Goal: Information Seeking & Learning: Find specific fact

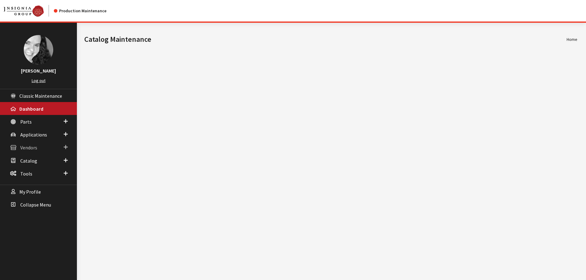
click at [35, 147] on span "Vendors" at bounding box center [28, 148] width 17 height 6
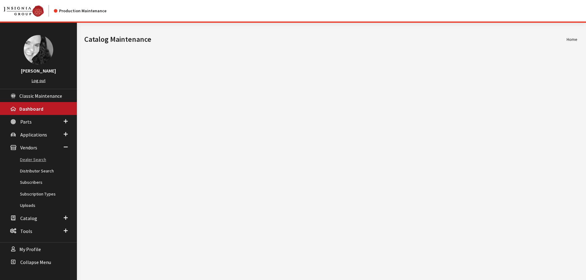
click at [34, 161] on link "Dealer Search" at bounding box center [38, 159] width 77 height 11
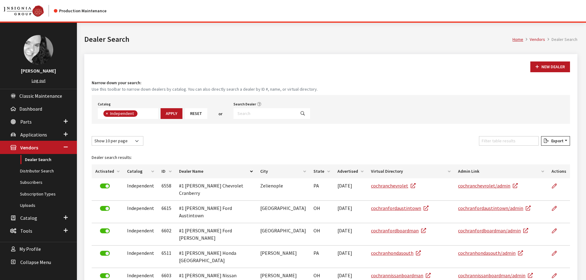
scroll to position [44, 0]
click at [238, 113] on input "Search Dealer" at bounding box center [264, 113] width 62 height 11
type input "mac hail"
select select
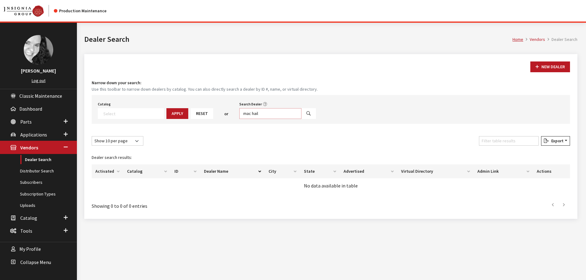
click at [260, 114] on input "mac hail" at bounding box center [270, 113] width 62 height 11
type input "mac haik"
select select
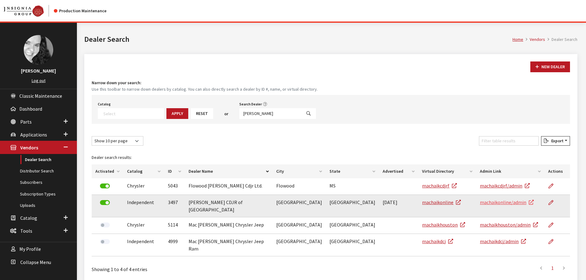
click at [507, 202] on link "machaikonline/admin" at bounding box center [507, 202] width 54 height 6
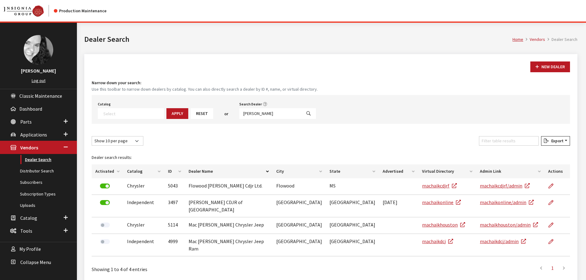
click at [36, 158] on link "Dealer Search" at bounding box center [38, 159] width 77 height 11
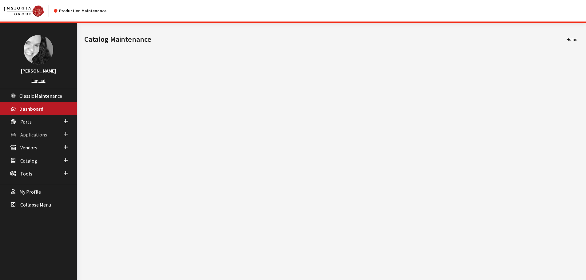
click at [38, 136] on span "Applications" at bounding box center [33, 135] width 27 height 6
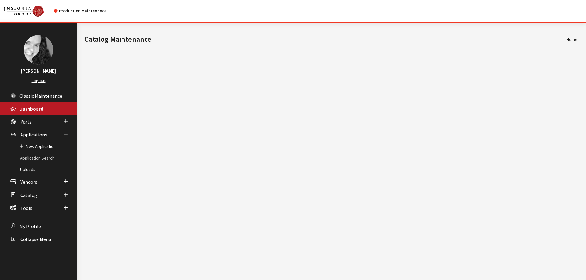
click at [28, 160] on link "Application Search" at bounding box center [38, 158] width 77 height 11
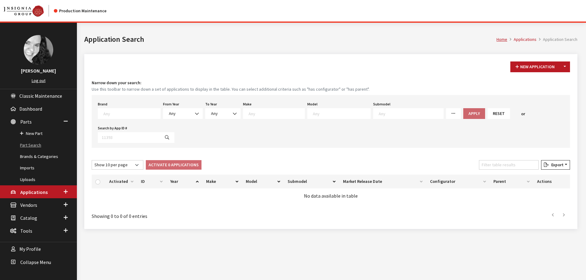
click at [23, 147] on link "Part Search" at bounding box center [38, 145] width 77 height 11
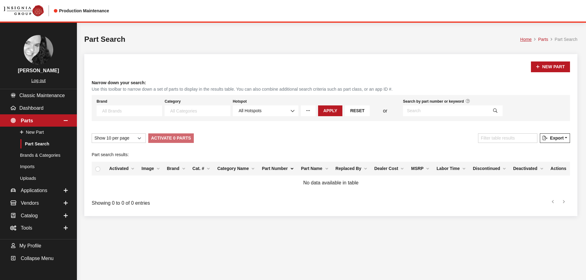
select select
click at [428, 108] on input "Search by part number or keyword" at bounding box center [445, 111] width 85 height 11
type input "82215508ab"
select select
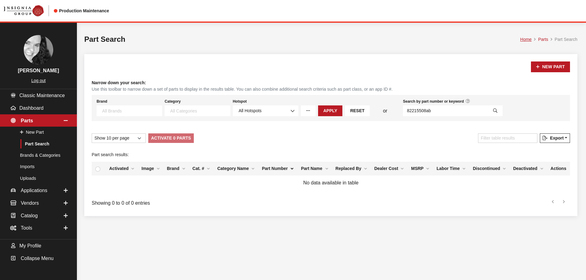
select select
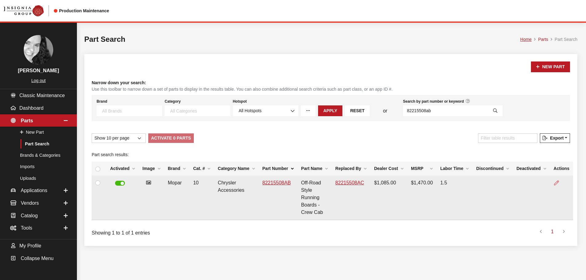
click at [555, 183] on icon at bounding box center [556, 183] width 5 height 5
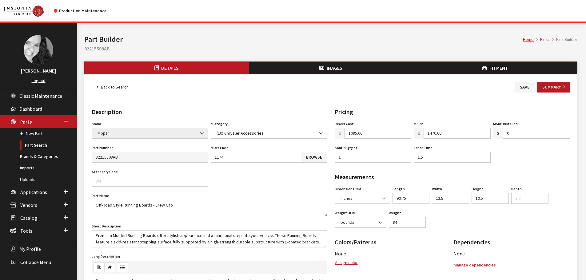
click at [34, 145] on link "Part Search" at bounding box center [38, 145] width 77 height 11
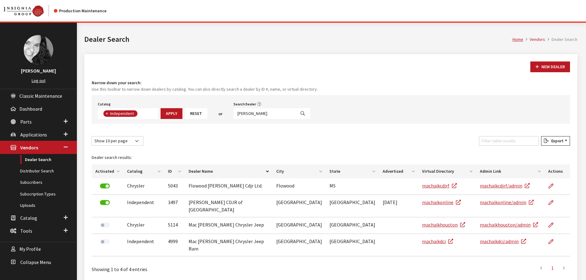
scroll to position [44, 0]
click at [254, 114] on input "[PERSON_NAME]" at bounding box center [264, 113] width 62 height 11
click at [254, 114] on input "mac haik" at bounding box center [264, 113] width 62 height 11
type input "chrysler"
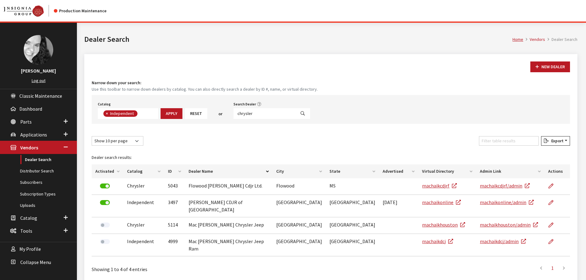
select select
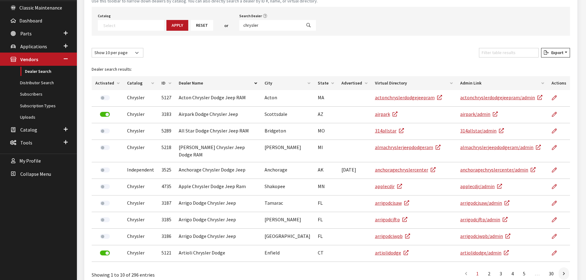
scroll to position [116, 0]
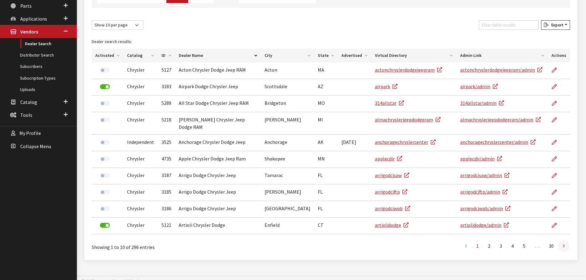
click at [564, 244] on icon at bounding box center [564, 246] width 2 height 5
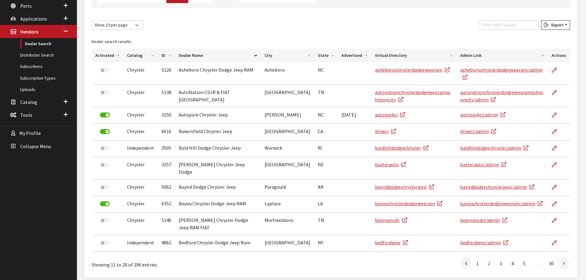
click at [565, 257] on link at bounding box center [564, 263] width 10 height 12
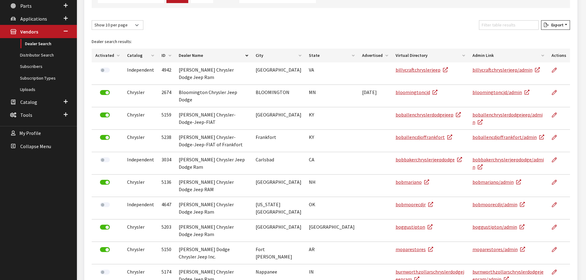
click at [565, 249] on div "Dealer search results: Activated Catalog ID Dealer Name City State Advertised V…" at bounding box center [331, 162] width 486 height 260
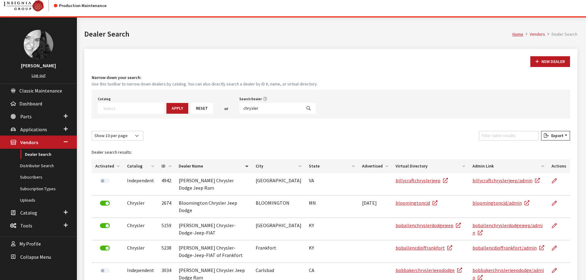
scroll to position [0, 0]
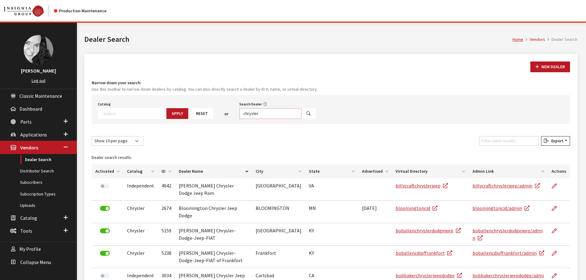
click at [260, 114] on input "chrysler" at bounding box center [270, 113] width 62 height 11
type input "mac haik"
select select
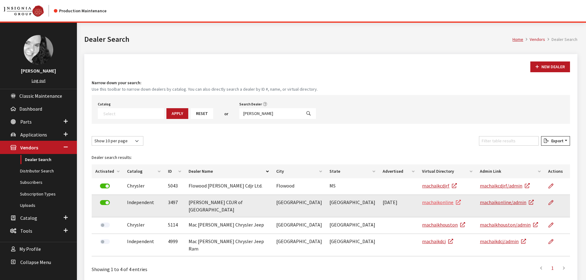
click at [425, 204] on link "machaikonline" at bounding box center [441, 202] width 39 height 6
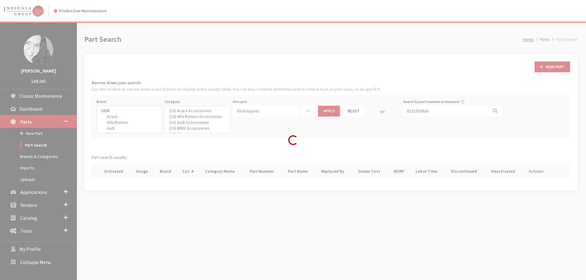
select select
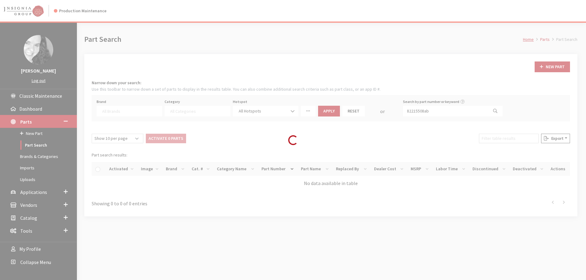
click at [434, 110] on div "Loading..." at bounding box center [293, 140] width 586 height 280
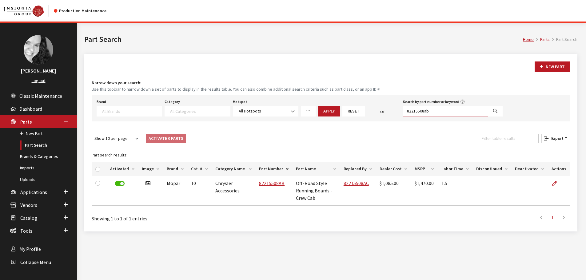
click at [433, 110] on input "82215508ab" at bounding box center [445, 111] width 85 height 11
paste input "332AB"
type input "82215332AB"
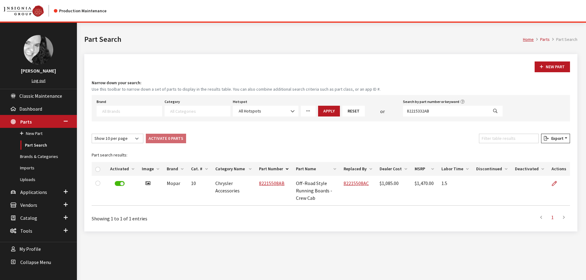
select select
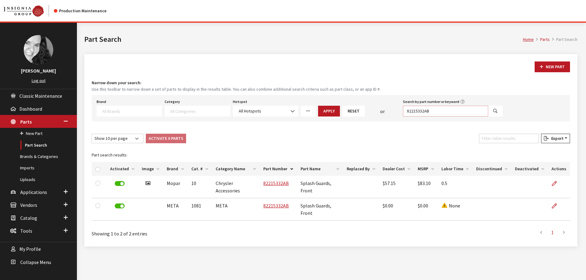
click at [433, 111] on input "82215332AB" at bounding box center [445, 111] width 85 height 11
type input "82215332A"
select select
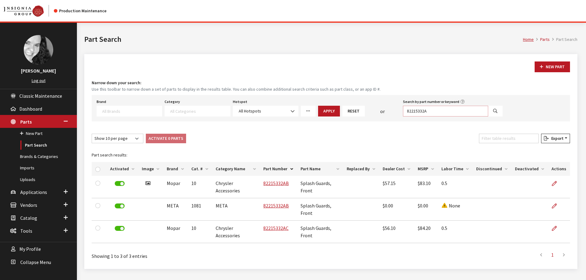
click at [433, 110] on input "82215332A" at bounding box center [445, 111] width 85 height 11
click at [432, 110] on input "82215332A" at bounding box center [445, 111] width 85 height 11
click at [432, 113] on input "82215332A" at bounding box center [445, 111] width 85 height 11
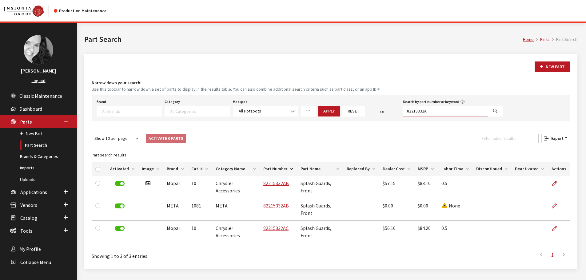
click at [432, 113] on input "82215332A" at bounding box center [445, 111] width 85 height 11
type input "82215182ac"
select select
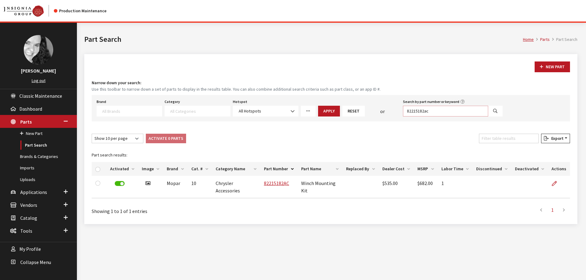
click at [428, 112] on input "82215182ac" at bounding box center [445, 111] width 85 height 11
